Goal: Transaction & Acquisition: Purchase product/service

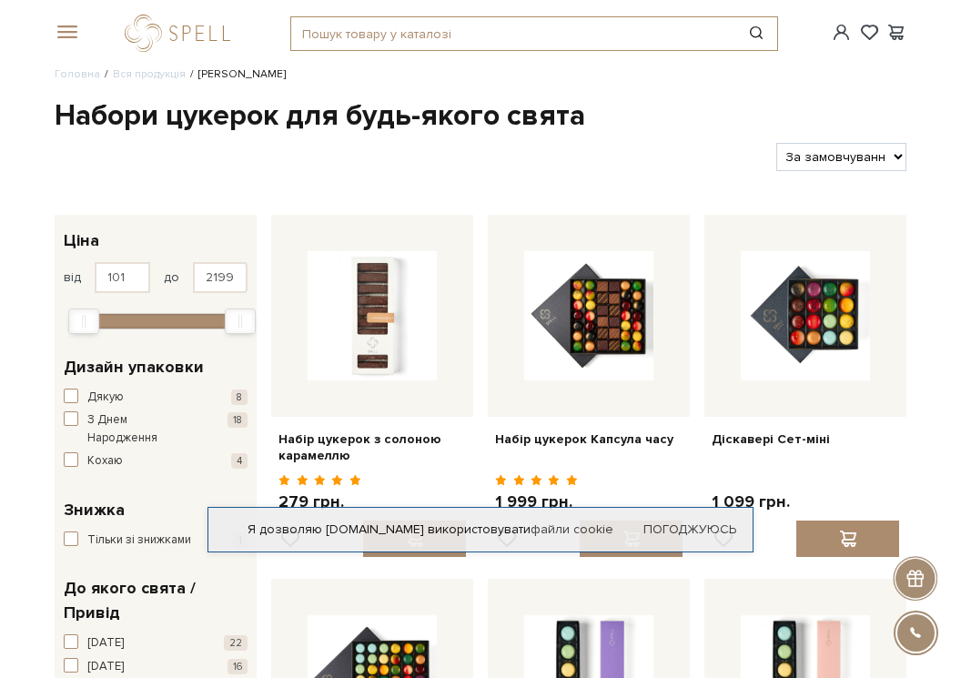
click at [412, 41] on input "text" at bounding box center [513, 33] width 444 height 33
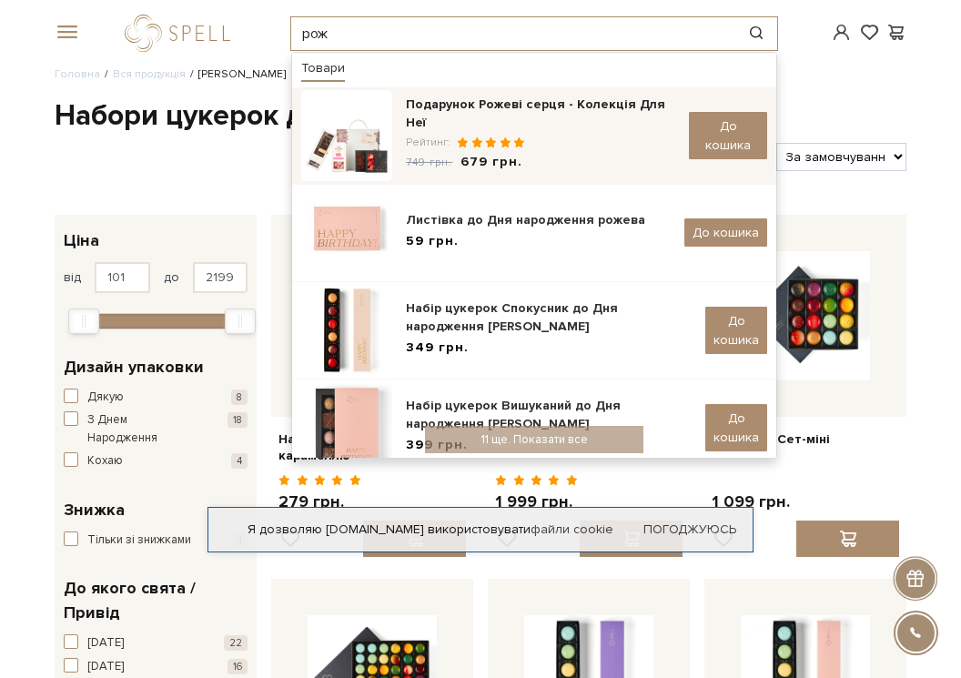
type input "рож"
click at [502, 106] on div "Подарунок Рожеві серця - Колекція Для Неї" at bounding box center [540, 114] width 269 height 36
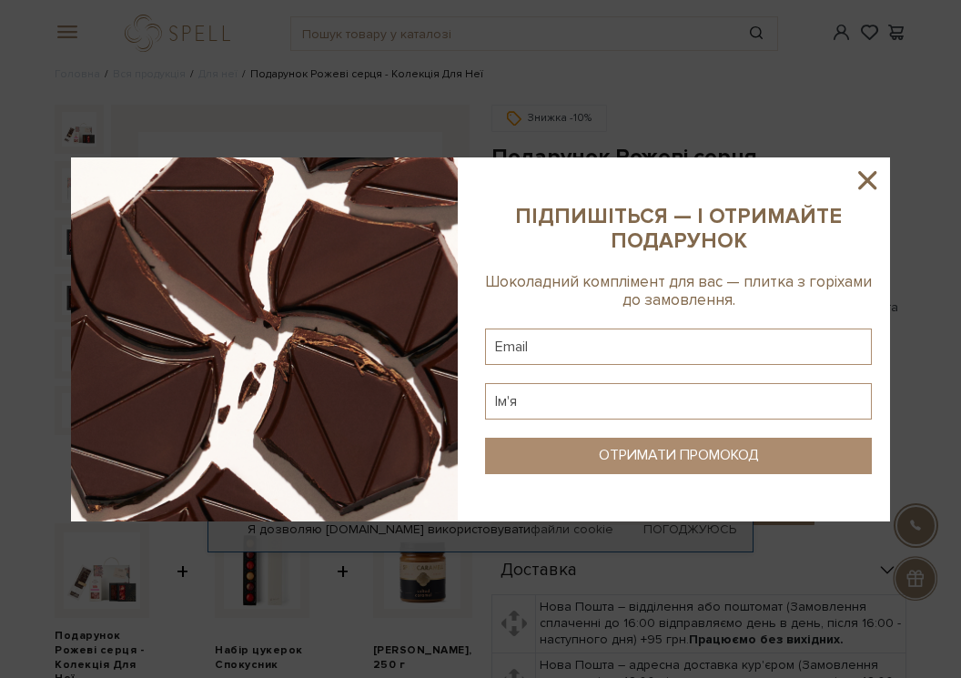
click at [869, 174] on icon at bounding box center [867, 180] width 31 height 31
